Goal: Entertainment & Leisure: Consume media (video, audio)

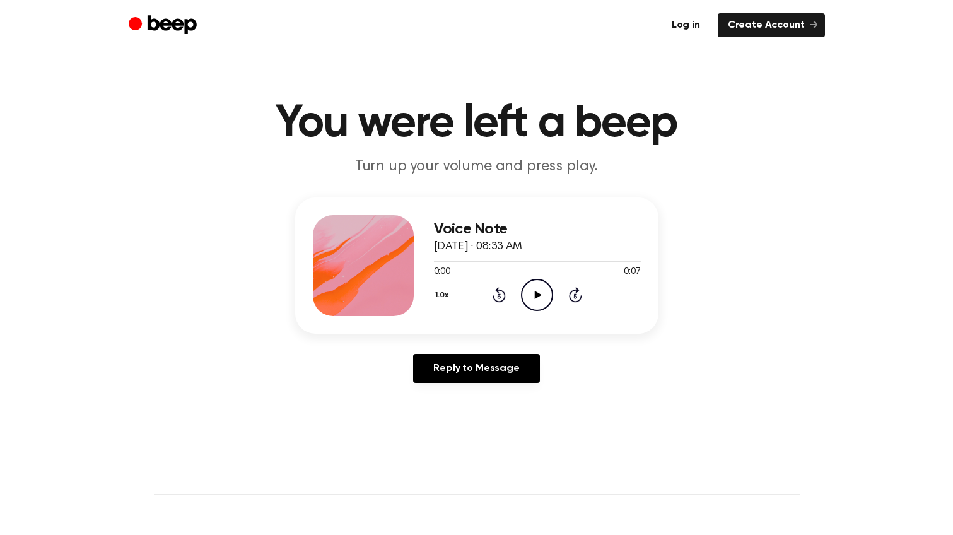
click at [694, 28] on link "Log in" at bounding box center [686, 25] width 49 height 24
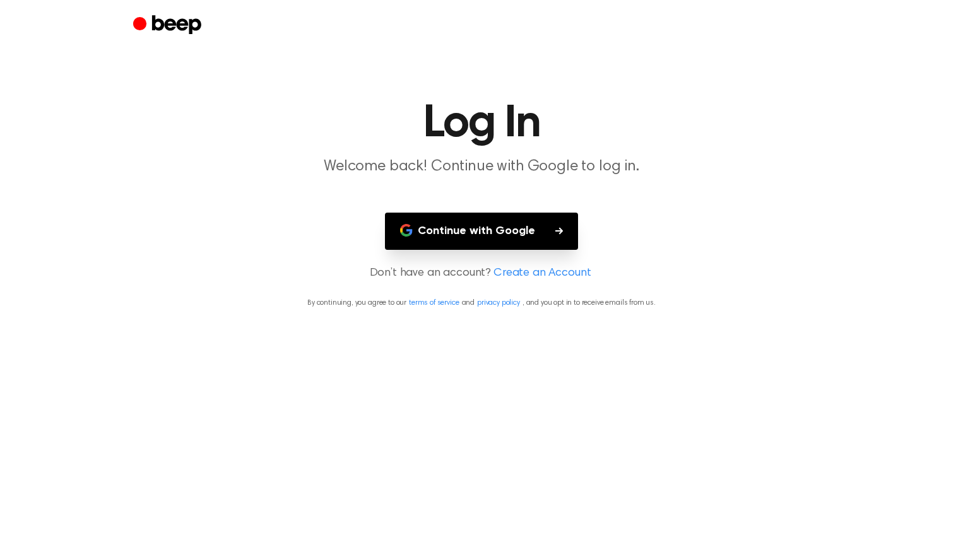
click at [450, 244] on button "Continue with Google" at bounding box center [481, 231] width 193 height 37
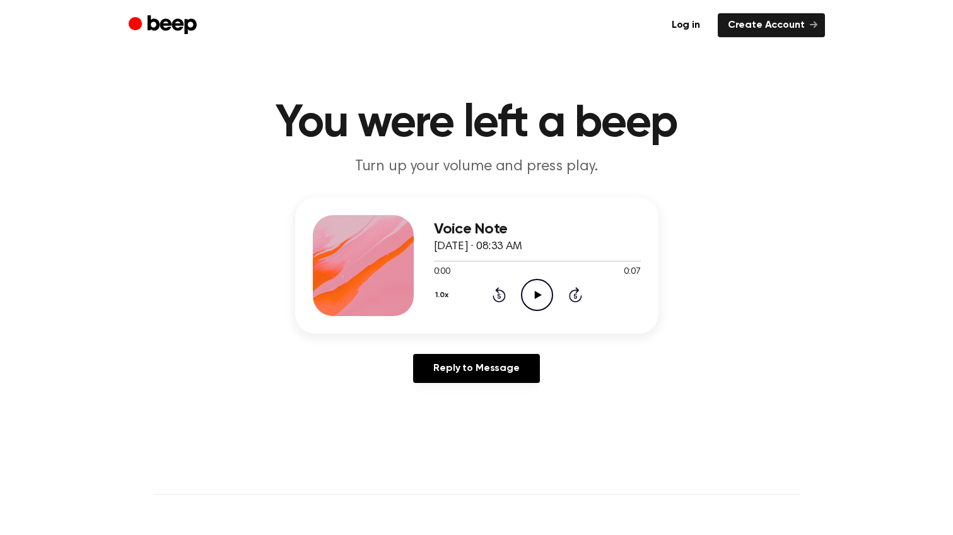
click at [541, 294] on icon "Play Audio" at bounding box center [537, 295] width 32 height 32
click at [539, 294] on icon at bounding box center [538, 295] width 7 height 8
